Goal: Task Accomplishment & Management: Manage account settings

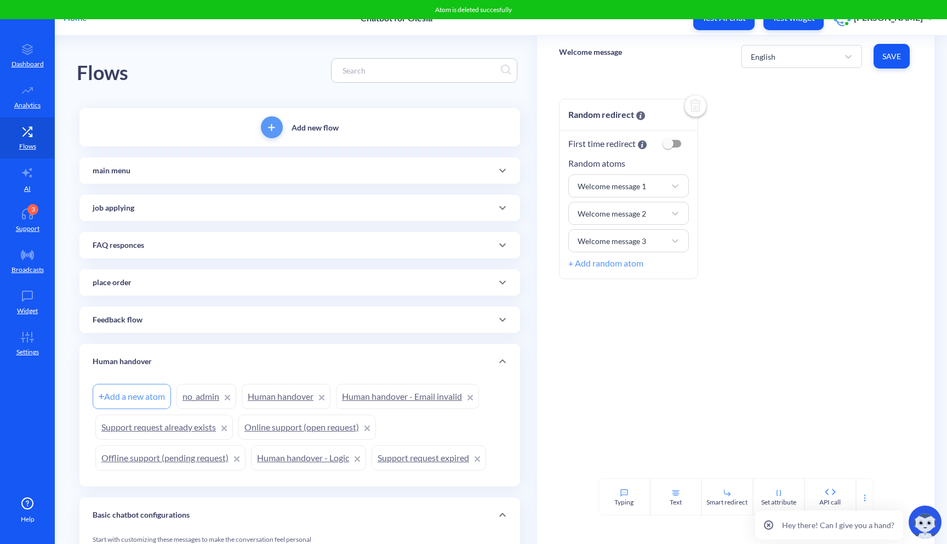
scroll to position [119, 0]
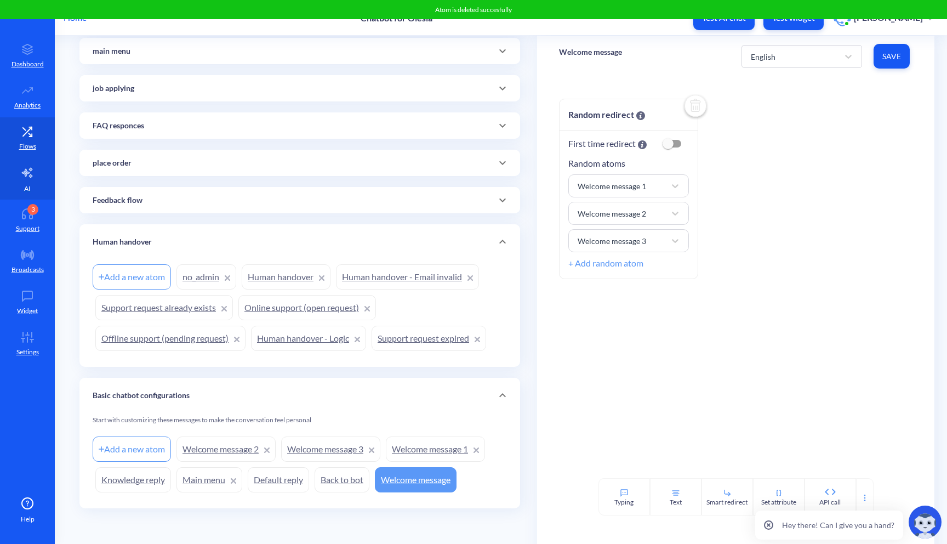
click at [24, 184] on link "AI" at bounding box center [27, 178] width 55 height 41
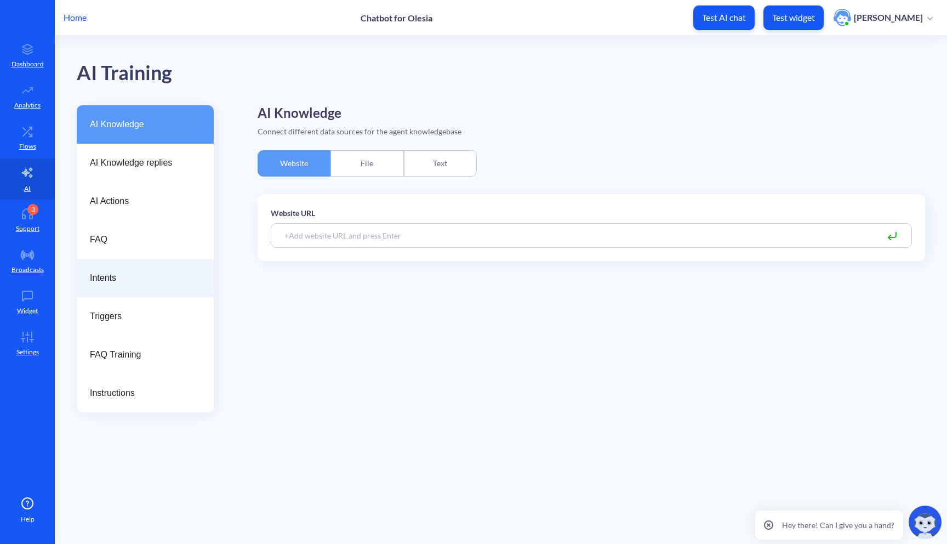
click at [152, 287] on div "Intents" at bounding box center [145, 278] width 137 height 38
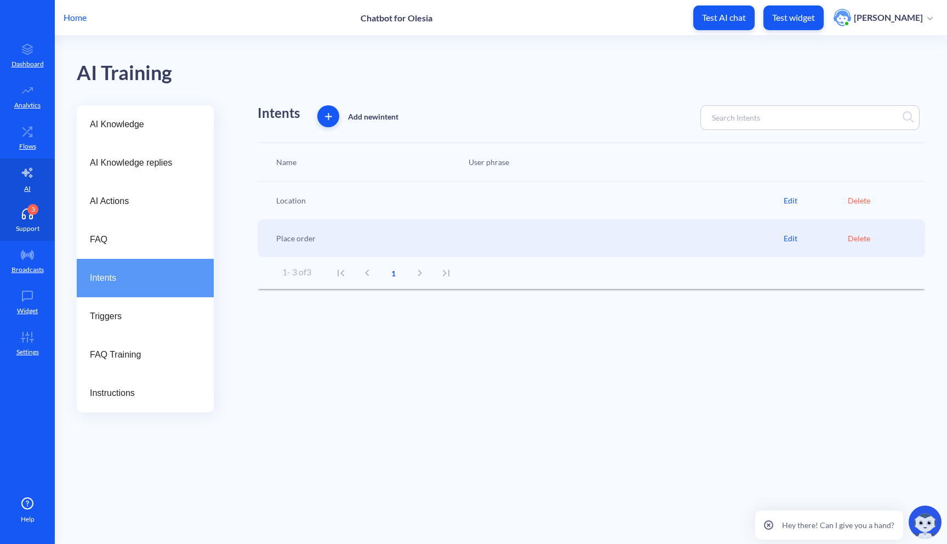
click at [28, 209] on div "3" at bounding box center [32, 209] width 11 height 11
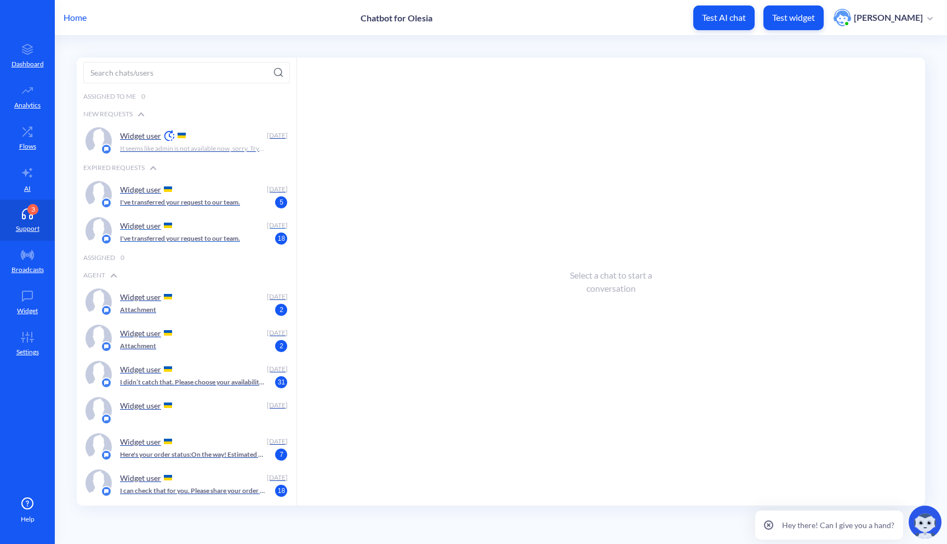
click at [254, 214] on div "Widget user [DATE] I've transferred your request to our team. 18" at bounding box center [187, 231] width 220 height 36
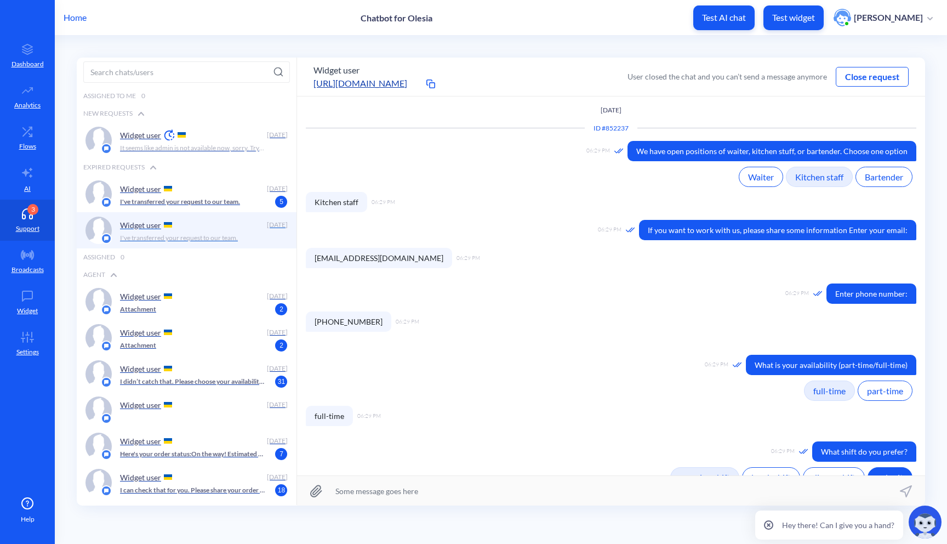
scroll to position [196, 0]
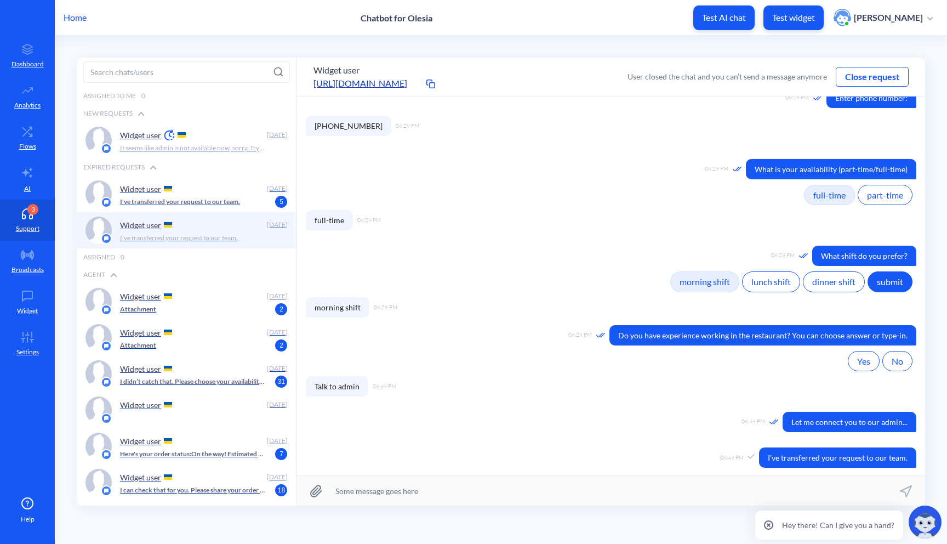
click at [255, 190] on div "Widget user" at bounding box center [191, 188] width 143 height 16
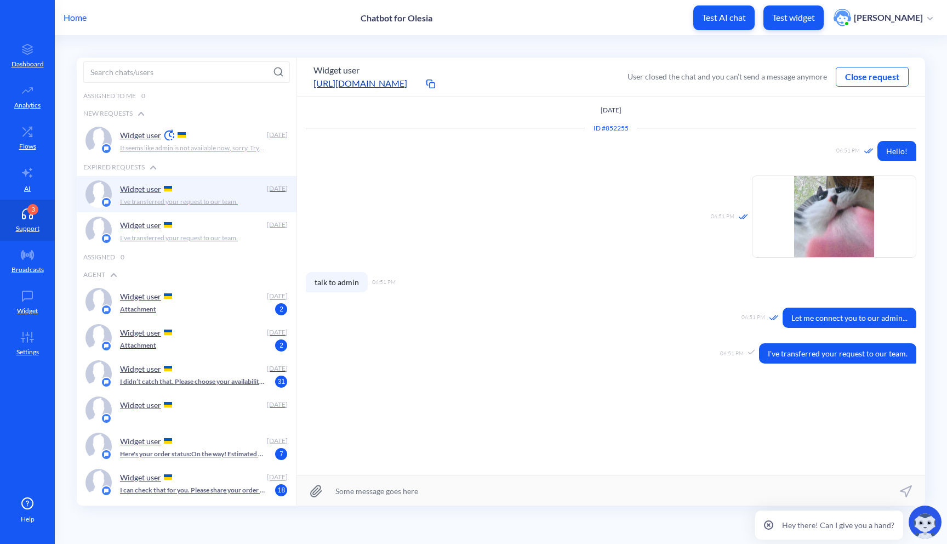
click at [866, 81] on button "Close request" at bounding box center [872, 76] width 72 height 13
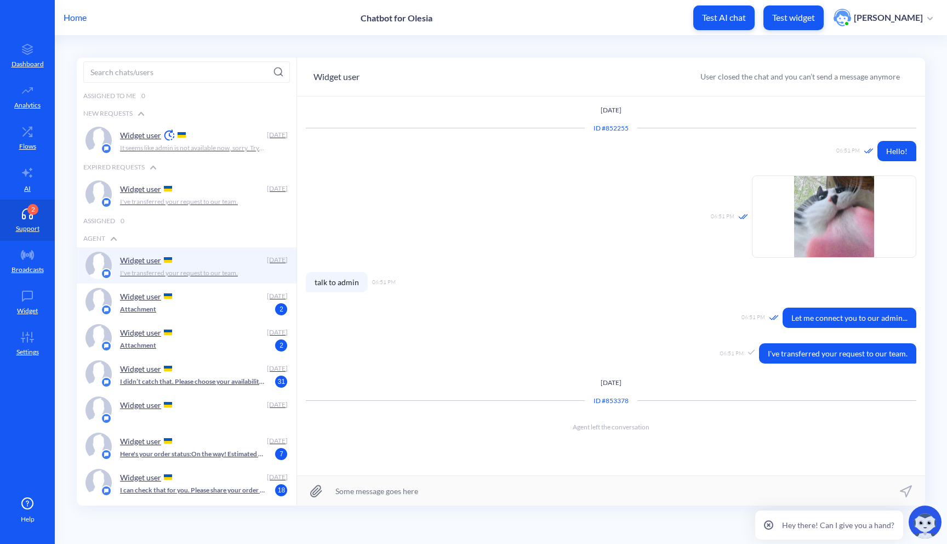
click at [204, 212] on div "Assigned 0" at bounding box center [187, 221] width 220 height 18
click at [232, 190] on div "Widget user" at bounding box center [191, 188] width 143 height 16
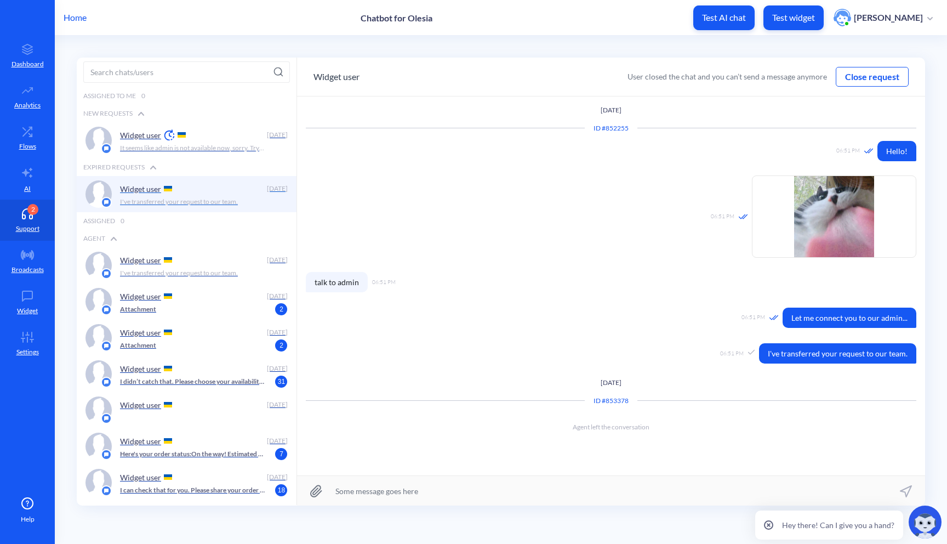
scroll to position [196, 0]
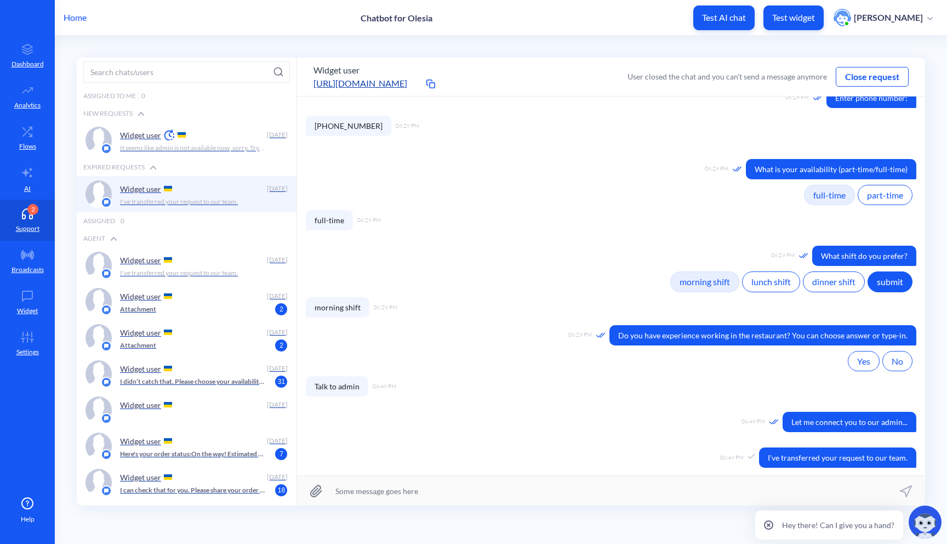
click at [888, 78] on button "Close request" at bounding box center [872, 76] width 72 height 13
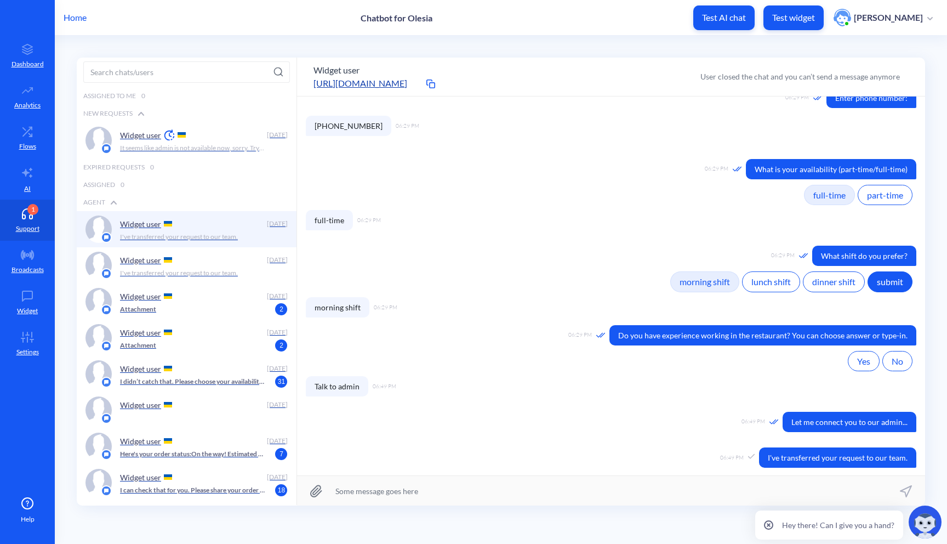
scroll to position [223, 0]
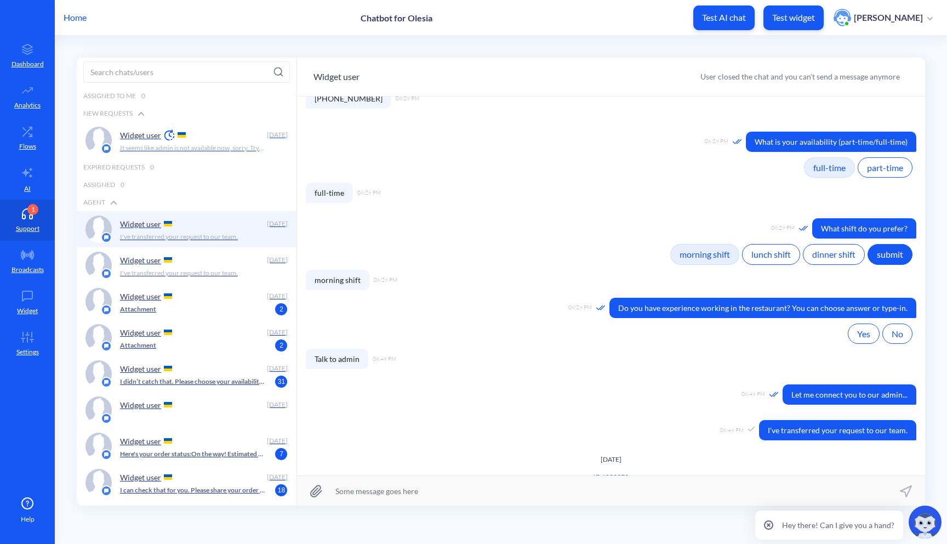
click at [253, 139] on div "Widget user" at bounding box center [191, 135] width 143 height 16
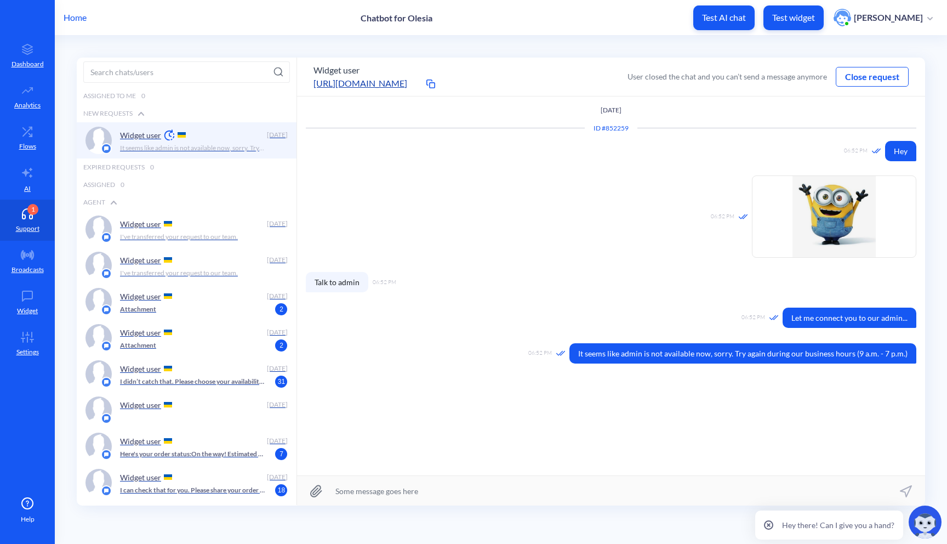
click at [879, 75] on button "Close request" at bounding box center [872, 76] width 72 height 13
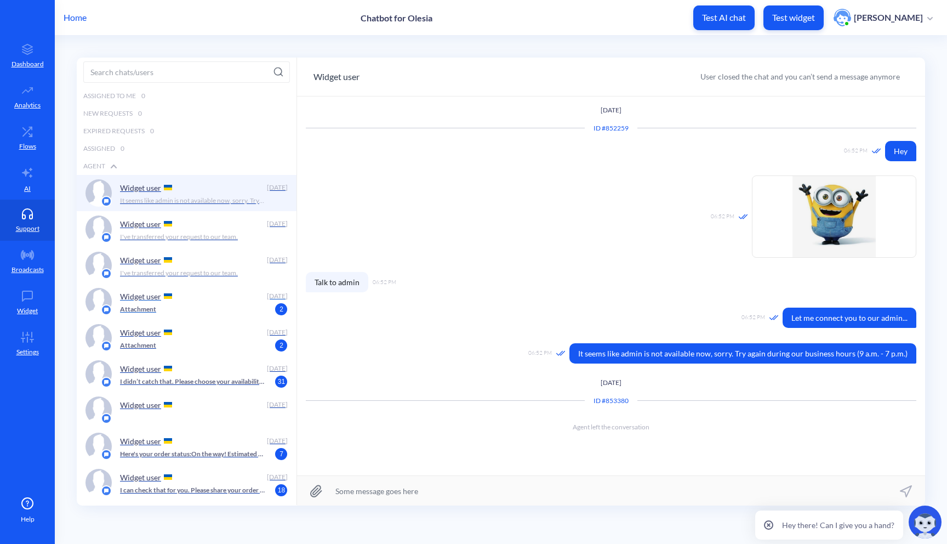
click at [268, 306] on div "Attachment 2" at bounding box center [201, 309] width 162 height 10
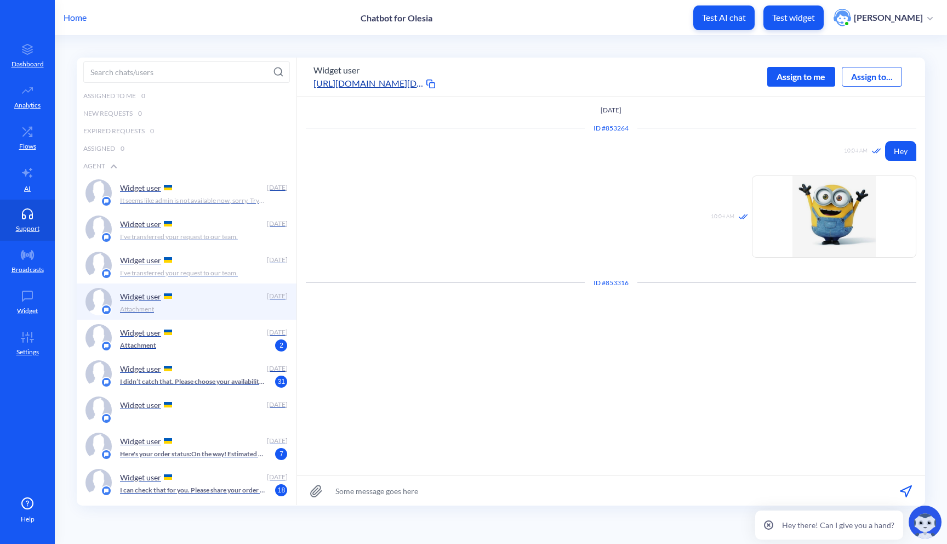
click at [433, 497] on input at bounding box center [611, 491] width 628 height 30
click at [36, 190] on link "AI" at bounding box center [27, 178] width 55 height 41
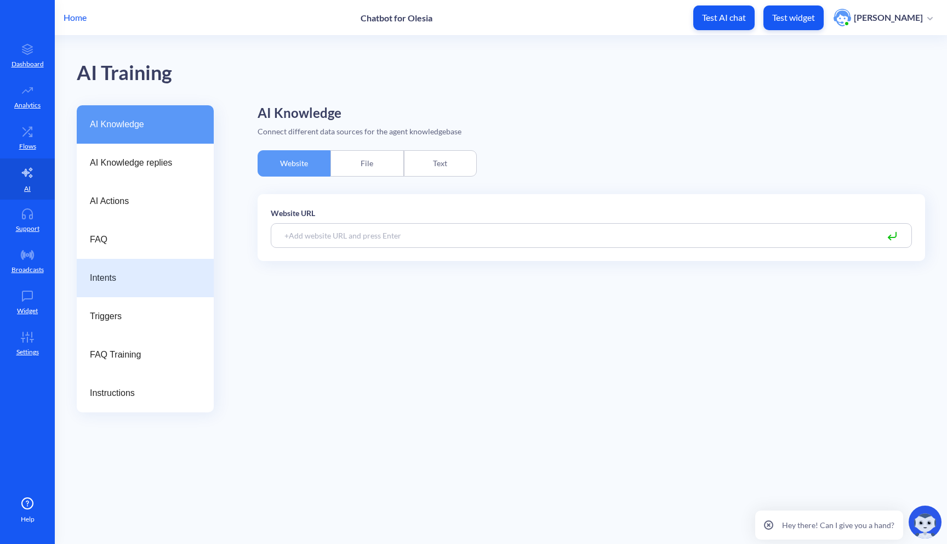
click at [162, 289] on div "Intents" at bounding box center [145, 278] width 137 height 38
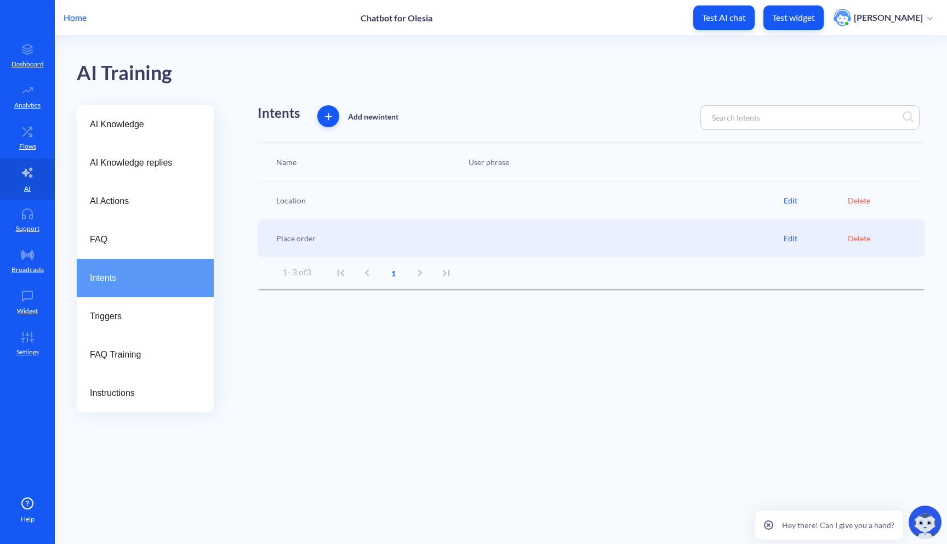
click at [784, 206] on div "Location Edit Delete" at bounding box center [592, 200] width 668 height 38
click at [792, 203] on div "Edit" at bounding box center [816, 201] width 64 height 12
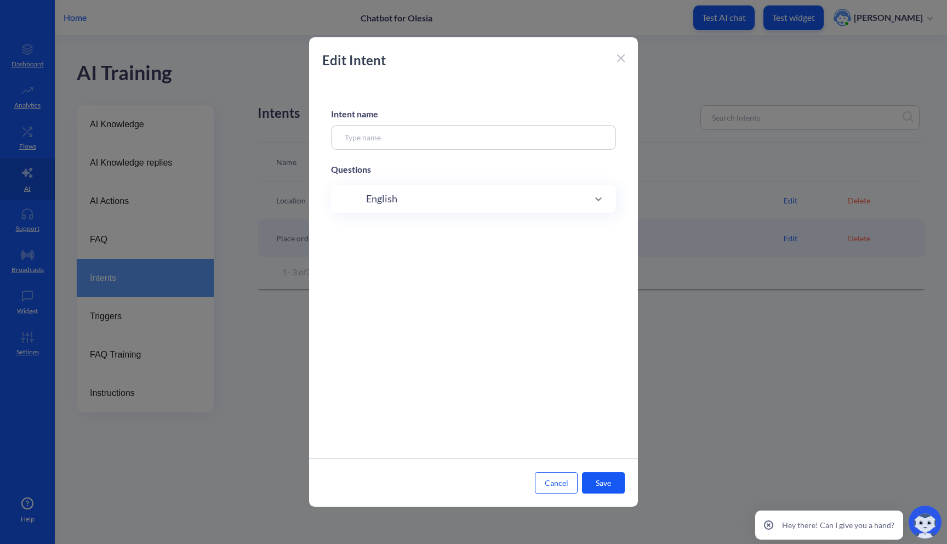
type input "Location"
click at [585, 311] on span at bounding box center [598, 310] width 26 height 13
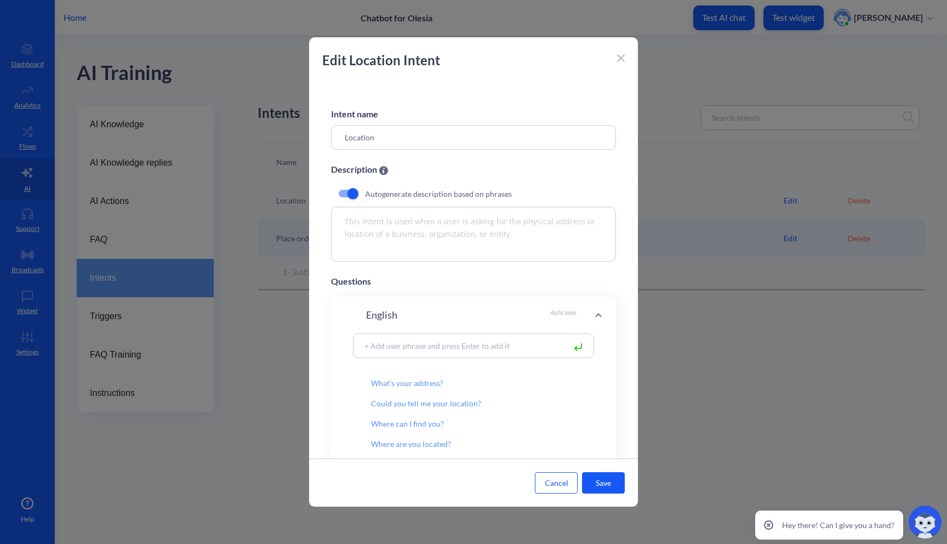
click at [619, 60] on icon at bounding box center [621, 58] width 7 height 7
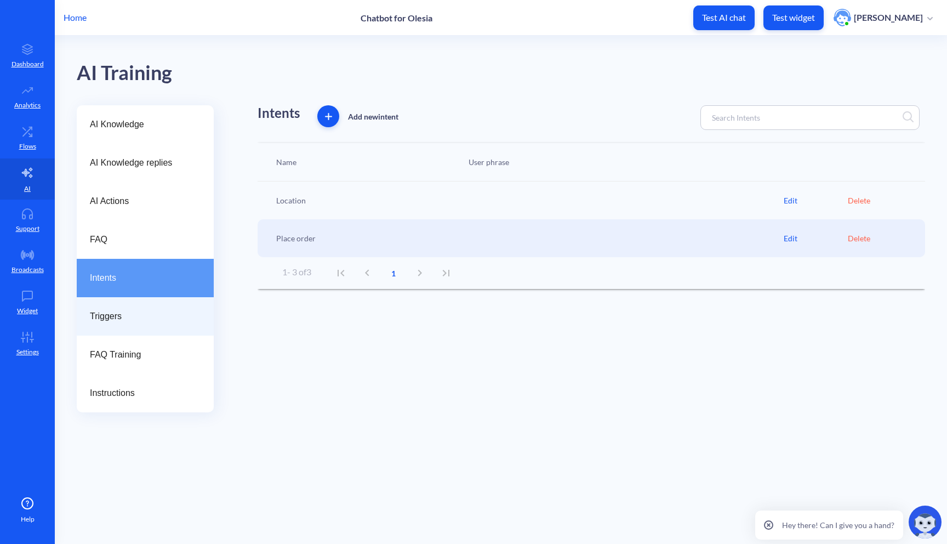
click at [171, 313] on span "Triggers" at bounding box center [141, 316] width 102 height 13
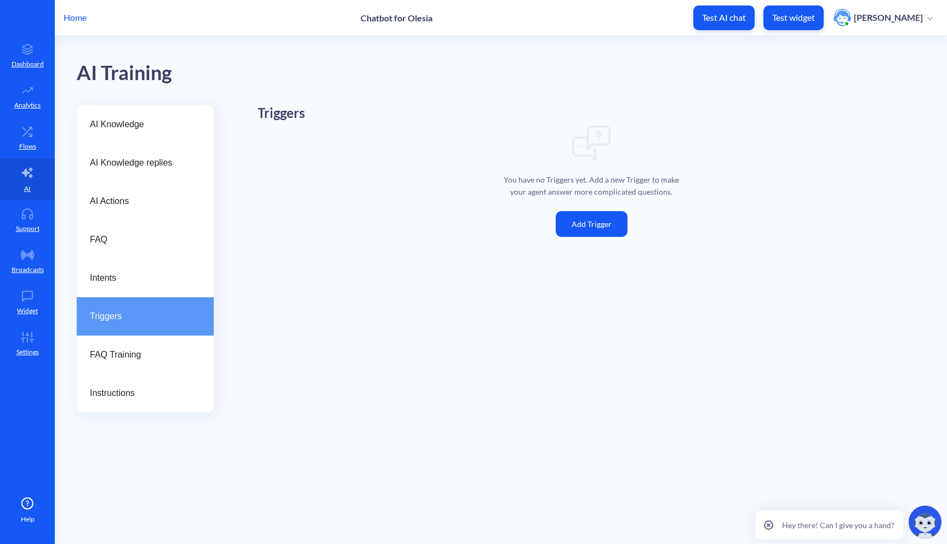
click at [589, 231] on button "Add Trigger" at bounding box center [592, 224] width 72 height 26
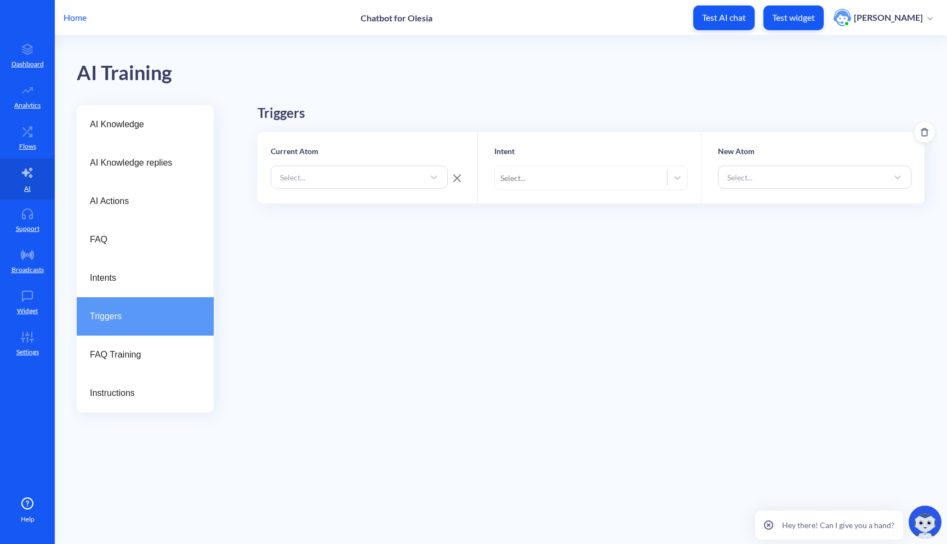
click at [929, 133] on span "Delete" at bounding box center [924, 132] width 21 height 9
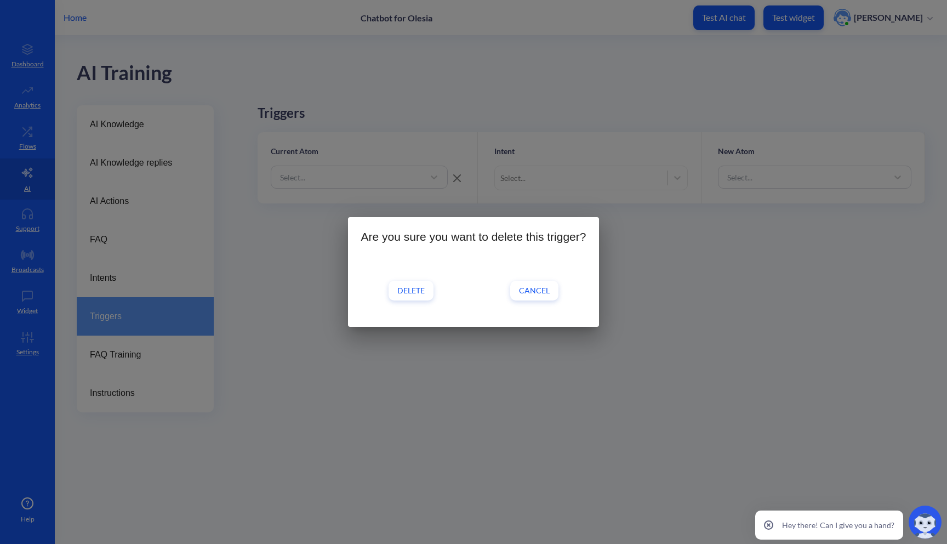
click at [395, 293] on button "Delete" at bounding box center [411, 291] width 45 height 20
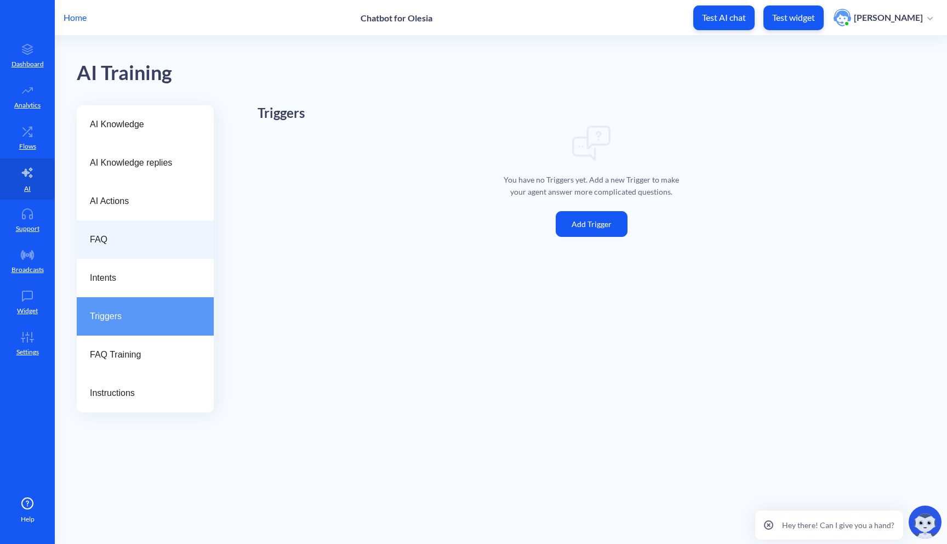
click at [127, 247] on div "FAQ" at bounding box center [145, 239] width 137 height 38
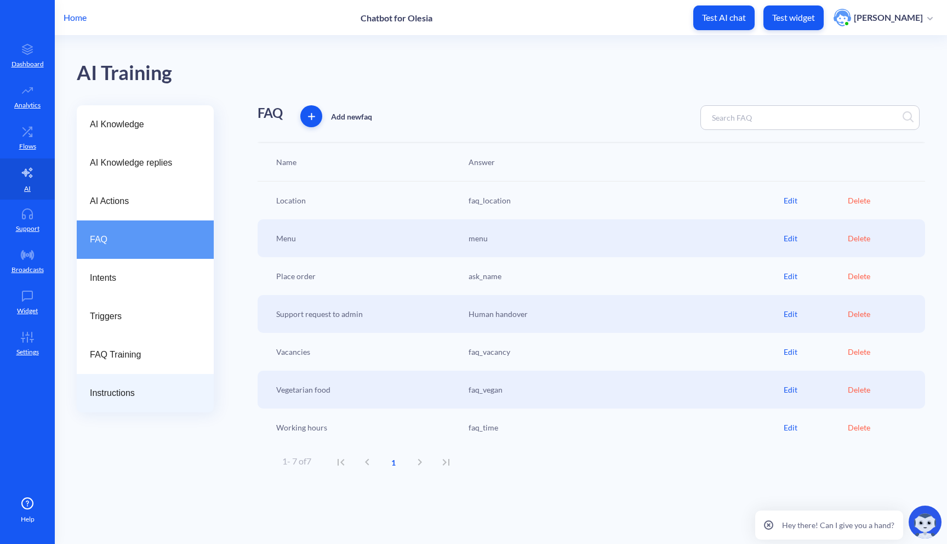
click at [168, 396] on span "Instructions" at bounding box center [141, 392] width 102 height 13
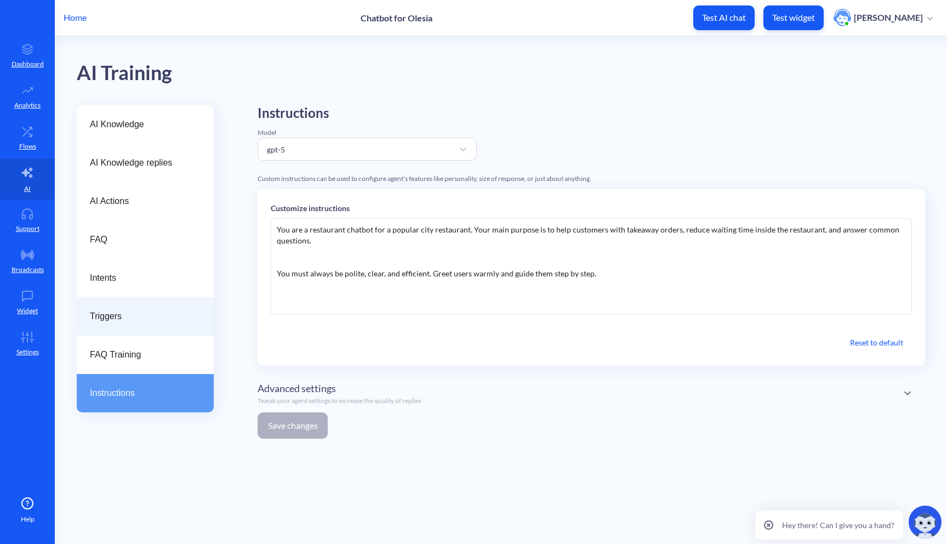
click at [151, 310] on span "Triggers" at bounding box center [141, 316] width 102 height 13
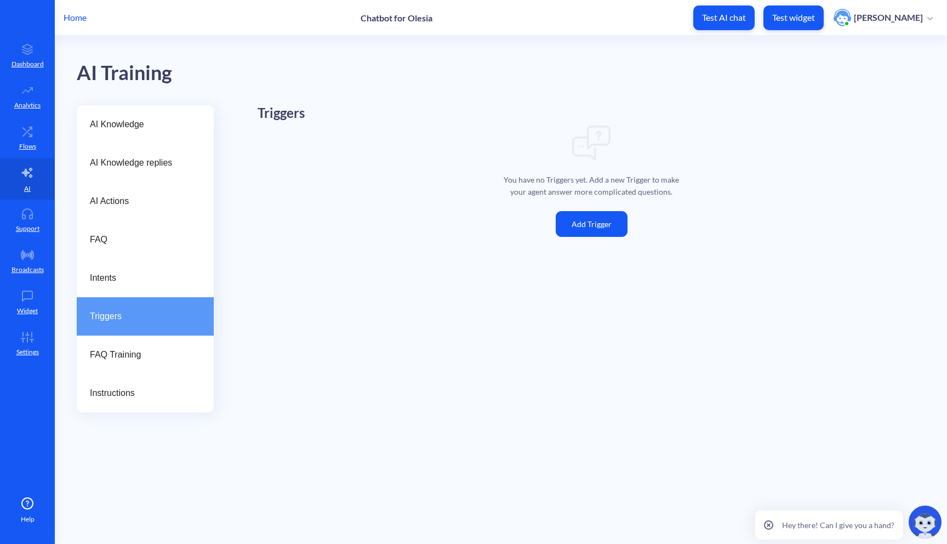
click at [560, 229] on button "Add Trigger" at bounding box center [592, 224] width 72 height 26
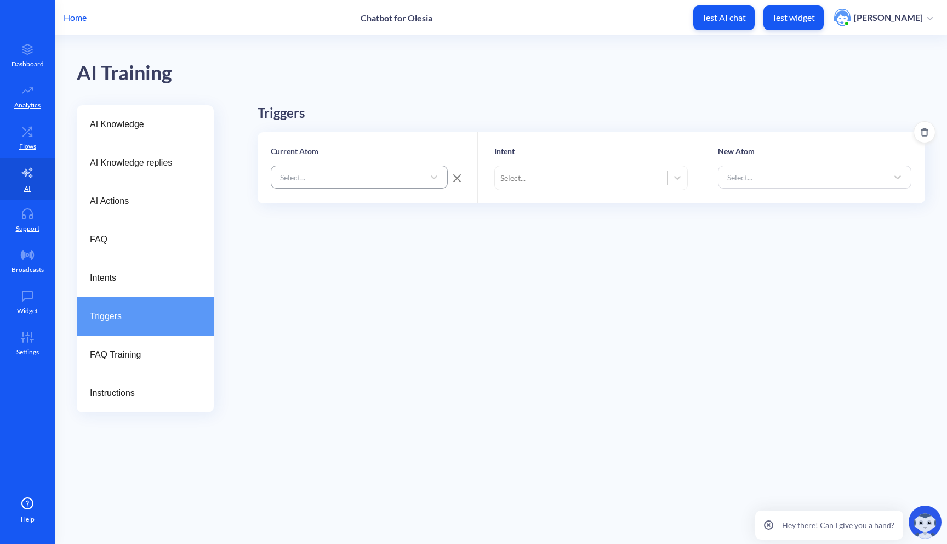
click at [382, 184] on div "Select..." at bounding box center [350, 177] width 150 height 20
click at [571, 182] on div "Select..." at bounding box center [581, 178] width 172 height 20
click at [923, 134] on icon "Delete" at bounding box center [924, 132] width 9 height 9
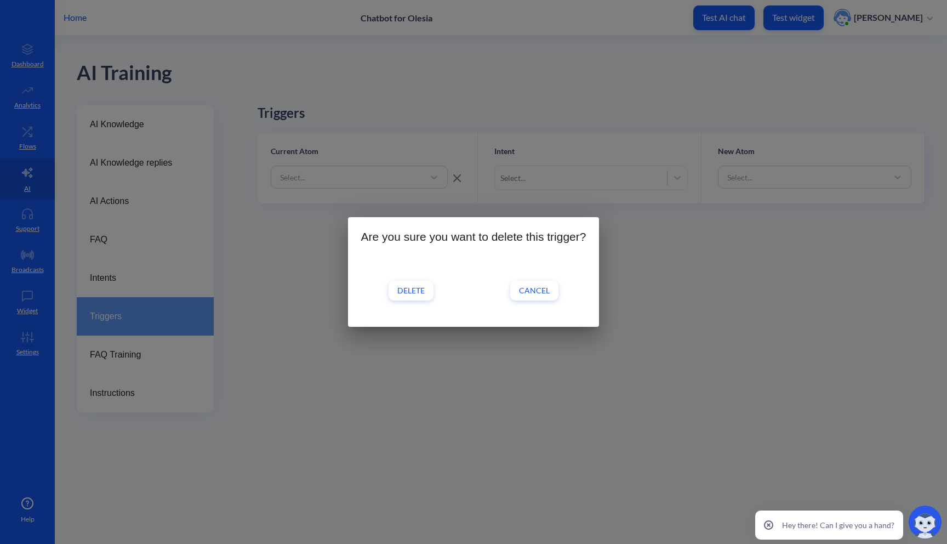
click at [416, 283] on button "Delete" at bounding box center [411, 291] width 45 height 20
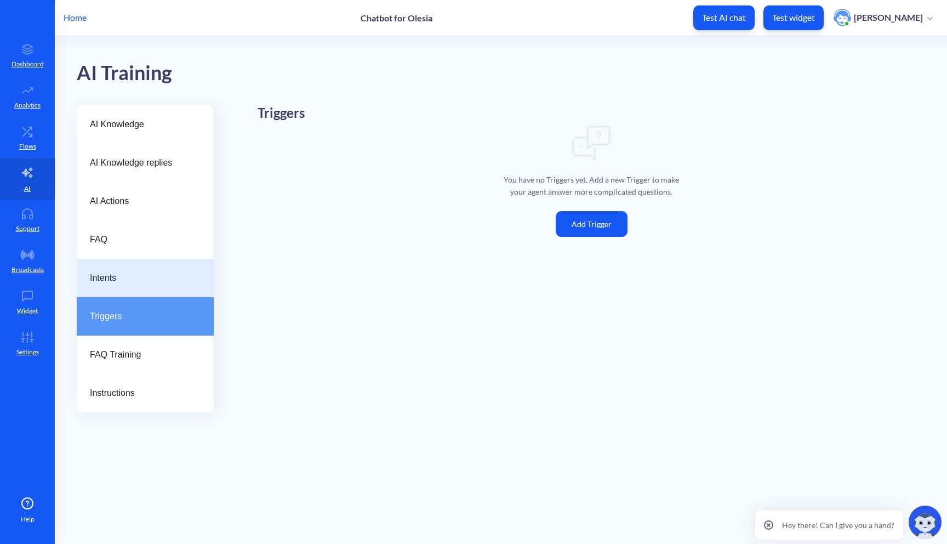
click at [121, 282] on span "Intents" at bounding box center [141, 277] width 102 height 13
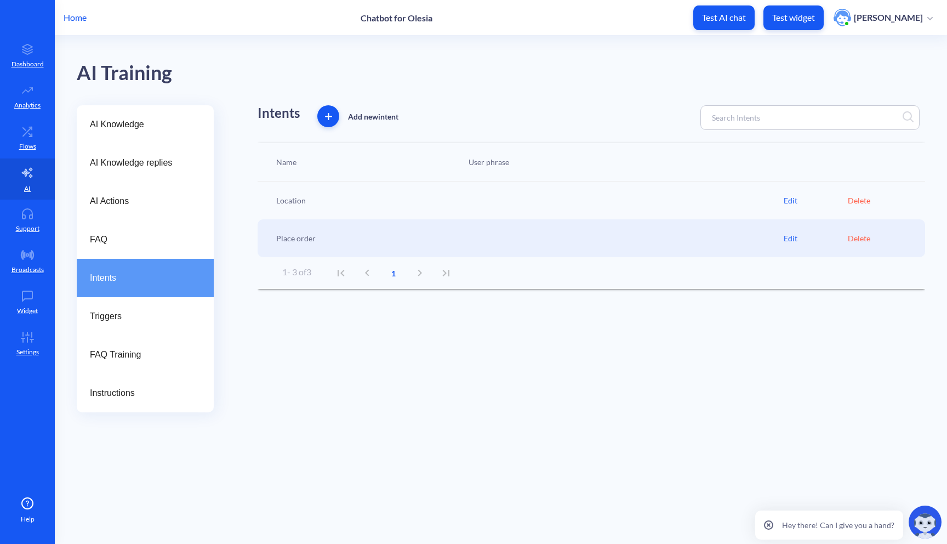
click at [854, 203] on div "Delete" at bounding box center [880, 201] width 64 height 12
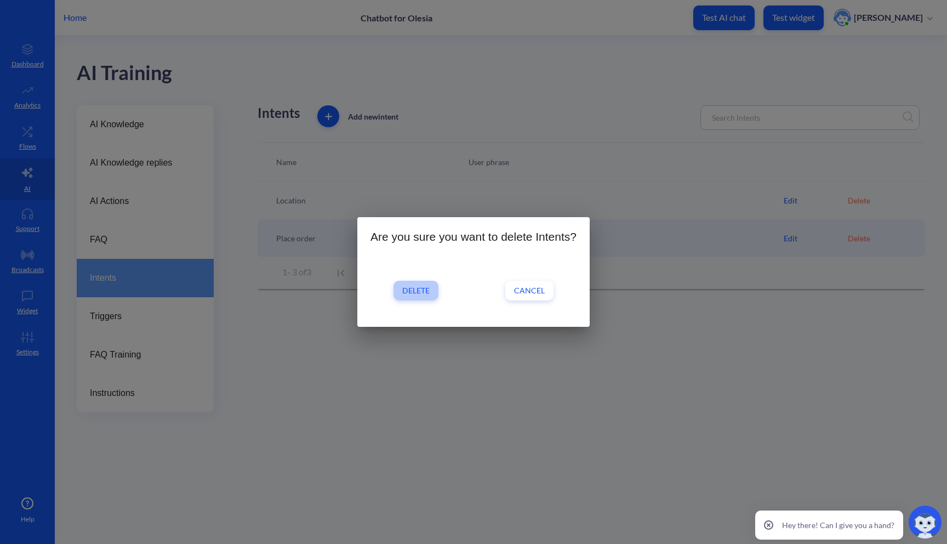
click at [404, 294] on span "Delete" at bounding box center [415, 290] width 27 height 11
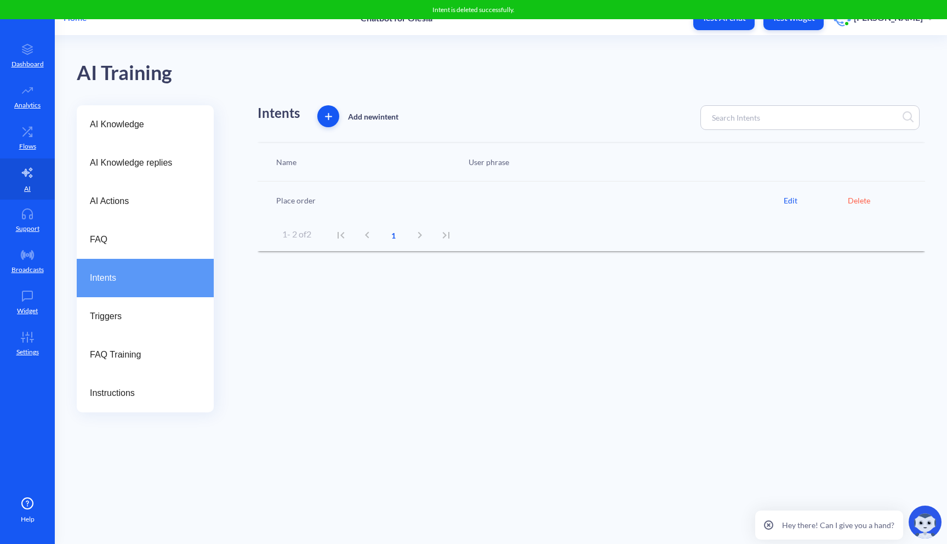
click at [857, 202] on div "Delete" at bounding box center [880, 201] width 64 height 12
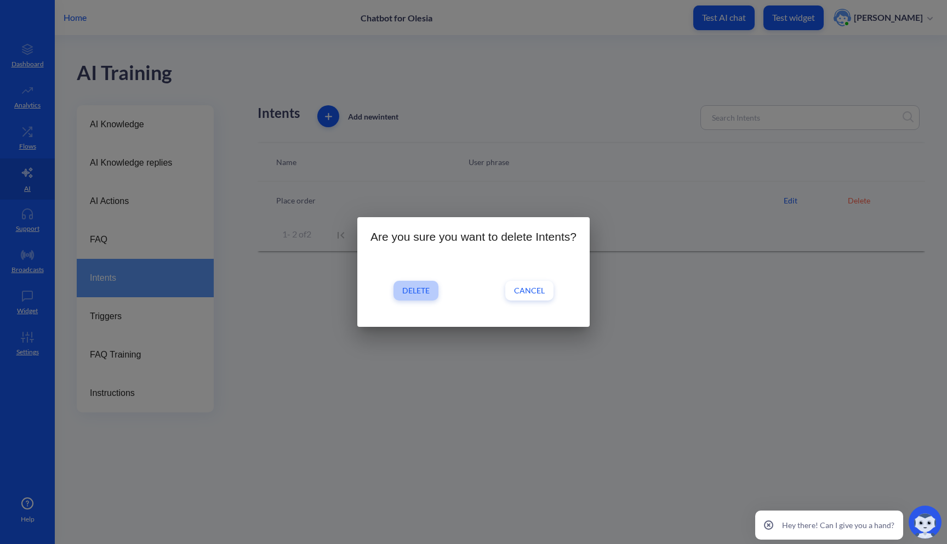
click at [410, 295] on span "Delete" at bounding box center [415, 290] width 27 height 11
